Goal: Information Seeking & Learning: Learn about a topic

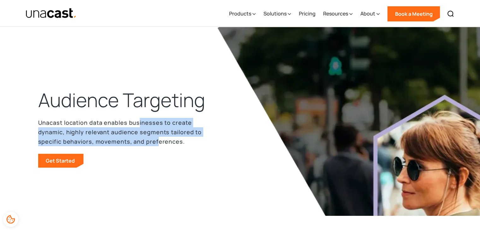
drag, startPoint x: 139, startPoint y: 126, endPoint x: 156, endPoint y: 142, distance: 23.7
click at [156, 142] on p "Unacast location data enables businesses to create dynamic, highly relevant aud…" at bounding box center [120, 132] width 164 height 28
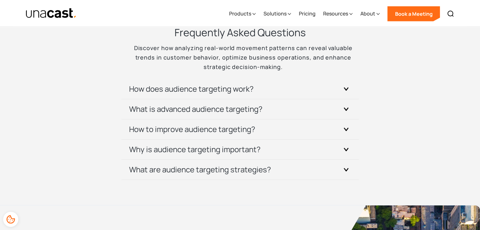
scroll to position [1942, 0]
click at [238, 125] on h3 "How to improve audience targeting?" at bounding box center [192, 130] width 126 height 10
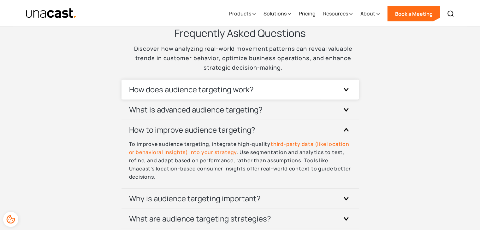
click at [223, 84] on div "How does audience targeting work?" at bounding box center [240, 90] width 222 height 20
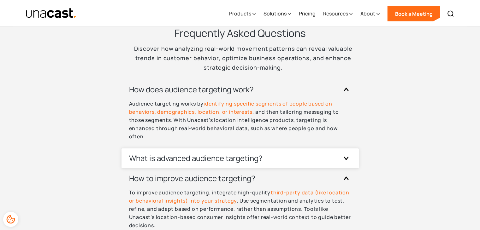
click at [220, 150] on div "What is advanced audience targeting?" at bounding box center [240, 159] width 222 height 20
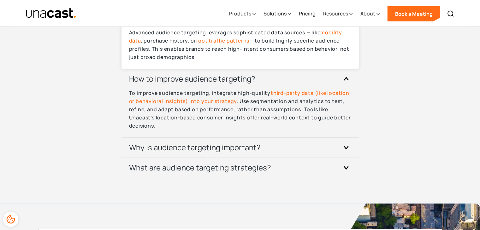
scroll to position [2082, 0]
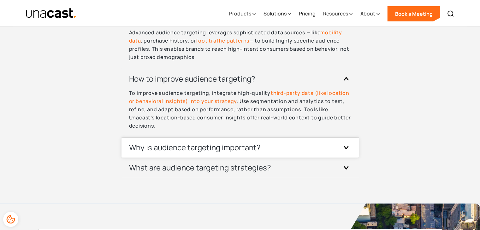
click at [247, 146] on h3 "Why is audience targeting important?" at bounding box center [194, 148] width 131 height 10
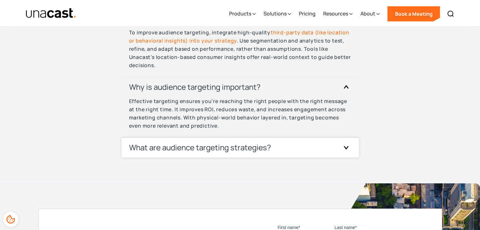
click at [248, 147] on h3 "What are audience targeting strategies?" at bounding box center [200, 148] width 142 height 10
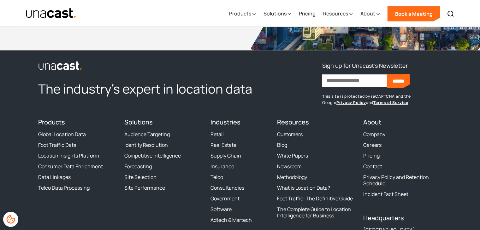
scroll to position [2516, 0]
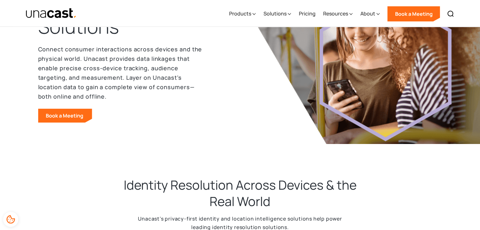
scroll to position [31, 0]
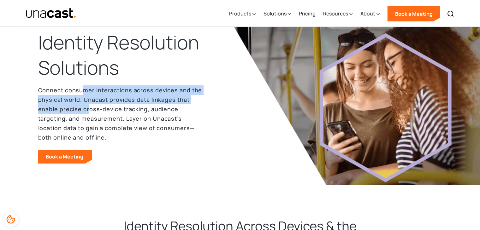
drag, startPoint x: 82, startPoint y: 88, endPoint x: 87, endPoint y: 108, distance: 20.4
click at [87, 108] on p "Connect consumer interactions across devices and the physical world. Unacast pr…" at bounding box center [120, 113] width 164 height 57
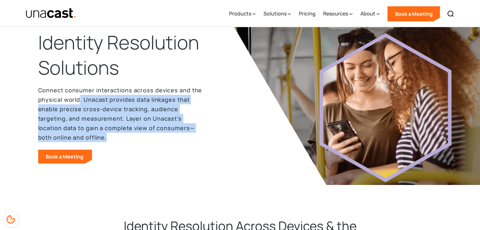
drag, startPoint x: 80, startPoint y: 96, endPoint x: 108, endPoint y: 140, distance: 51.6
click at [108, 140] on p "Connect consumer interactions across devices and the physical world. Unacast pr…" at bounding box center [120, 113] width 164 height 57
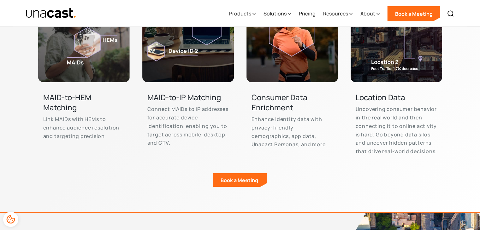
scroll to position [1466, 0]
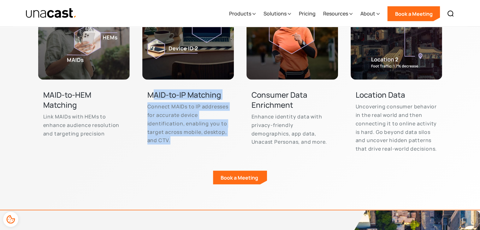
drag, startPoint x: 151, startPoint y: 91, endPoint x: 171, endPoint y: 139, distance: 52.3
click at [171, 139] on div "MAID-to-IP Matching Connect MAIDs to IP addresses for accurate device identific…" at bounding box center [187, 116] width 91 height 73
click at [171, 139] on p "Connect MAIDs to IP addresses for accurate device identification, enabling you …" at bounding box center [187, 123] width 81 height 42
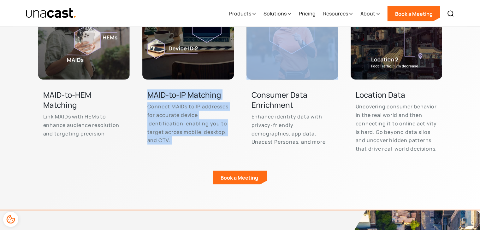
drag, startPoint x: 172, startPoint y: 140, endPoint x: 146, endPoint y: 93, distance: 53.6
click at [146, 93] on div "MAID-to-IP Matching Connect MAIDs to IP addresses for accurate device identific…" at bounding box center [187, 116] width 91 height 73
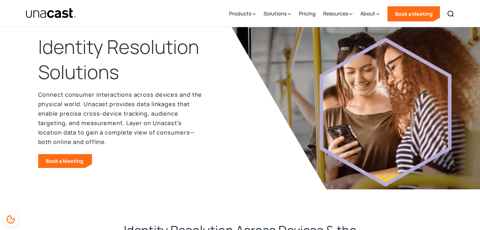
scroll to position [0, 0]
